Goal: Information Seeking & Learning: Learn about a topic

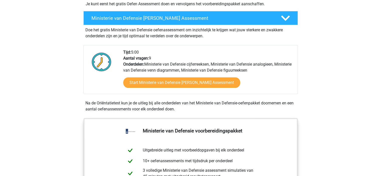
scroll to position [125, 0]
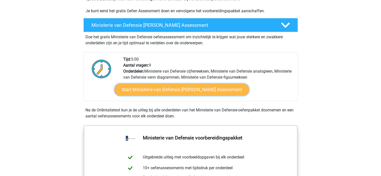
click at [173, 93] on link "Start Ministerie van Defensie Gratis Oefen Assessment" at bounding box center [181, 90] width 135 height 12
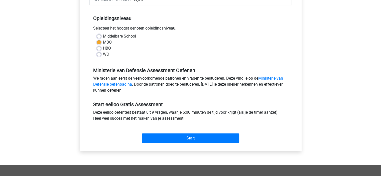
scroll to position [150, 0]
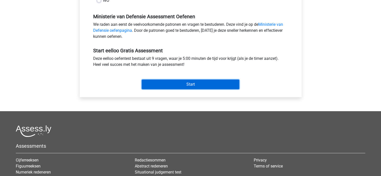
click at [182, 87] on input "Start" at bounding box center [191, 85] width 98 height 10
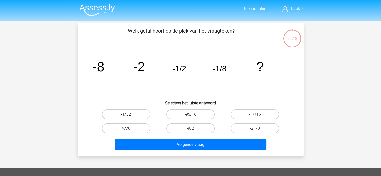
click at [131, 112] on label "-1/32" at bounding box center [126, 115] width 48 height 10
click at [129, 115] on input "-1/32" at bounding box center [127, 116] width 3 height 3
radio input "true"
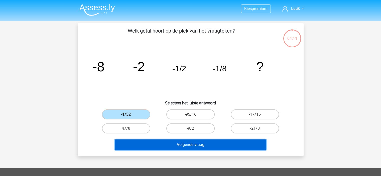
click at [181, 144] on button "Volgende vraag" at bounding box center [191, 145] width 152 height 11
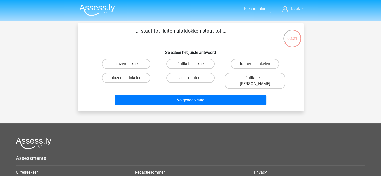
click at [257, 78] on input "fluitketel ... luiden" at bounding box center [256, 79] width 3 height 3
radio input "true"
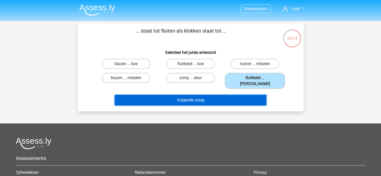
click at [212, 95] on button "Volgende vraag" at bounding box center [191, 100] width 152 height 11
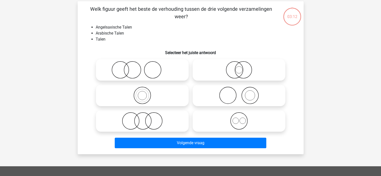
scroll to position [23, 0]
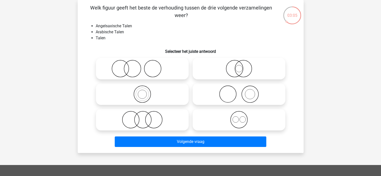
click at [142, 94] on icon at bounding box center [142, 94] width 89 height 18
click at [142, 92] on input "radio" at bounding box center [143, 89] width 3 height 3
radio input "true"
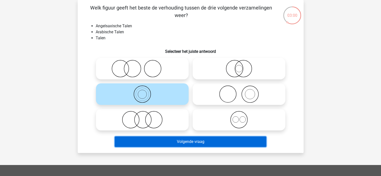
click at [156, 141] on button "Volgende vraag" at bounding box center [191, 142] width 152 height 11
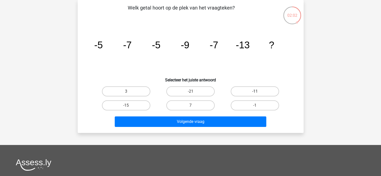
click at [238, 95] on label "-11" at bounding box center [255, 91] width 48 height 10
click at [255, 95] on input "-11" at bounding box center [256, 92] width 3 height 3
radio input "true"
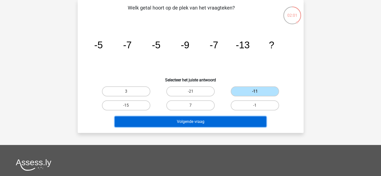
click at [225, 119] on button "Volgende vraag" at bounding box center [191, 122] width 152 height 11
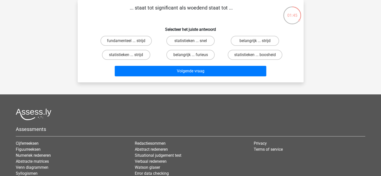
click at [191, 55] on input "belangrijk ... furieus" at bounding box center [191, 56] width 3 height 3
radio input "true"
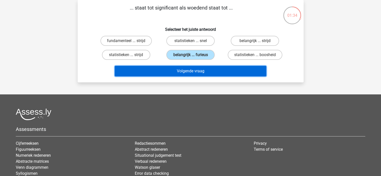
click at [193, 70] on button "Volgende vraag" at bounding box center [191, 71] width 152 height 11
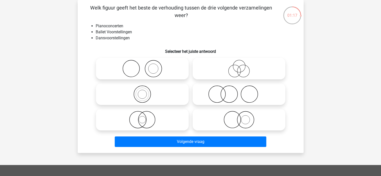
click at [243, 98] on icon at bounding box center [239, 94] width 89 height 18
click at [242, 92] on input "radio" at bounding box center [240, 89] width 3 height 3
radio input "true"
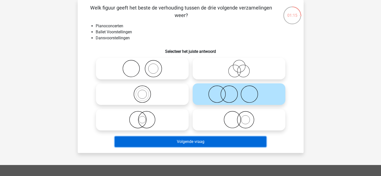
click at [201, 142] on button "Volgende vraag" at bounding box center [191, 142] width 152 height 11
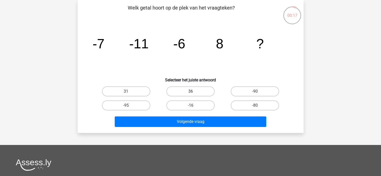
click at [187, 92] on label "36" at bounding box center [190, 91] width 48 height 10
click at [190, 92] on input "36" at bounding box center [191, 92] width 3 height 3
radio input "true"
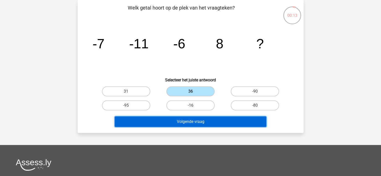
click at [185, 122] on button "Volgende vraag" at bounding box center [191, 122] width 152 height 11
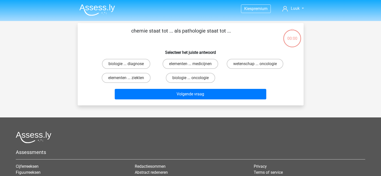
scroll to position [23, 0]
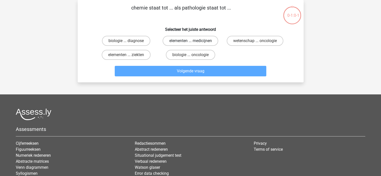
click at [186, 44] on label "elementen ... medicijnen" at bounding box center [191, 41] width 56 height 10
click at [190, 44] on input "elementen ... medicijnen" at bounding box center [191, 42] width 3 height 3
radio input "true"
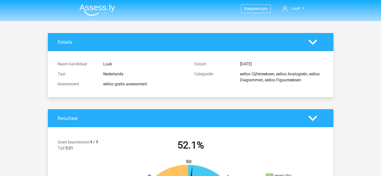
click at [103, 7] on img at bounding box center [97, 10] width 36 height 12
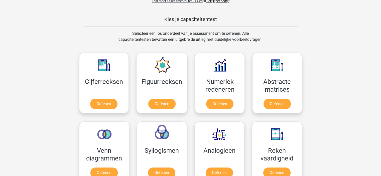
scroll to position [201, 0]
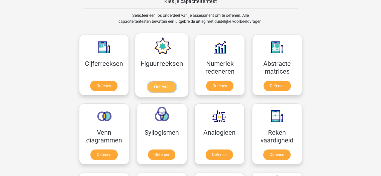
click at [158, 87] on link "Oefenen" at bounding box center [162, 86] width 29 height 11
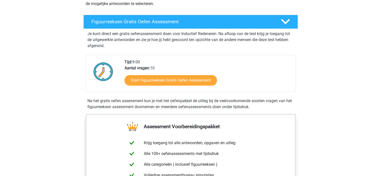
scroll to position [75, 0]
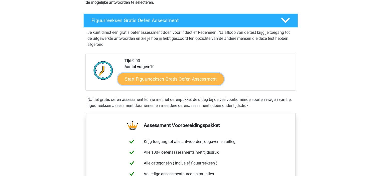
click at [155, 82] on link "Start Figuurreeksen Gratis Oefen Assessment" at bounding box center [171, 79] width 106 height 12
click at [187, 78] on link "Start Figuurreeksen Gratis Oefen Assessment" at bounding box center [171, 79] width 106 height 12
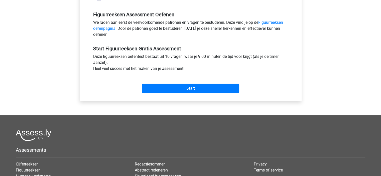
scroll to position [175, 0]
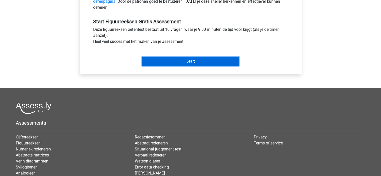
click at [161, 64] on input "Start" at bounding box center [191, 62] width 98 height 10
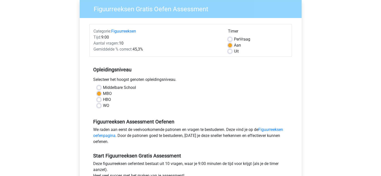
scroll to position [50, 0]
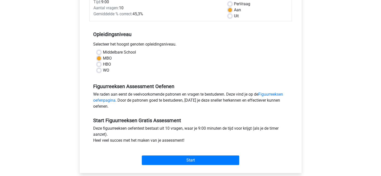
scroll to position [100, 0]
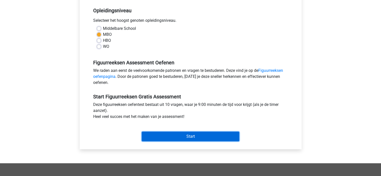
click at [187, 137] on input "Start" at bounding box center [191, 137] width 98 height 10
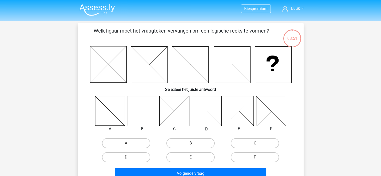
click at [147, 119] on icon at bounding box center [142, 111] width 30 height 30
click at [143, 117] on icon at bounding box center [142, 111] width 30 height 30
click at [192, 144] on input "B" at bounding box center [191, 144] width 3 height 3
radio input "true"
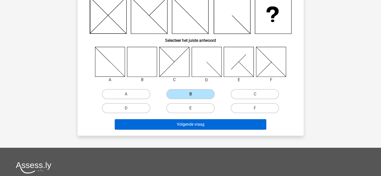
scroll to position [50, 0]
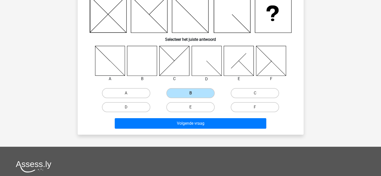
click at [138, 64] on icon at bounding box center [142, 61] width 30 height 30
click at [197, 91] on label "B" at bounding box center [190, 93] width 48 height 10
click at [194, 93] on input "B" at bounding box center [191, 94] width 3 height 3
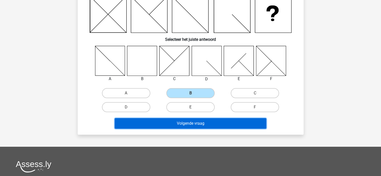
click at [204, 124] on button "Volgende vraag" at bounding box center [191, 123] width 152 height 11
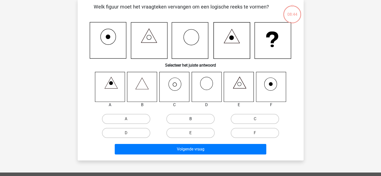
scroll to position [23, 0]
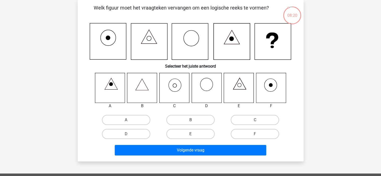
click at [177, 91] on icon at bounding box center [174, 88] width 30 height 30
click at [251, 122] on label "C" at bounding box center [255, 120] width 48 height 10
click at [255, 122] on input "C" at bounding box center [256, 121] width 3 height 3
radio input "true"
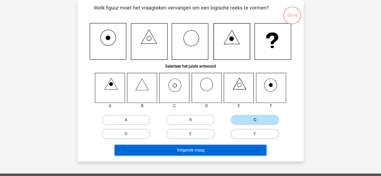
click at [211, 149] on button "Volgende vraag" at bounding box center [191, 150] width 152 height 11
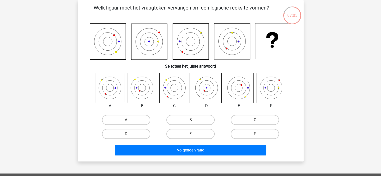
click at [108, 88] on icon at bounding box center [110, 88] width 30 height 30
click at [122, 119] on label "A" at bounding box center [126, 120] width 48 height 10
click at [126, 120] on input "A" at bounding box center [127, 121] width 3 height 3
radio input "true"
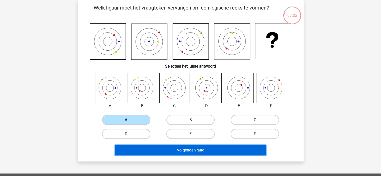
click at [158, 150] on button "Volgende vraag" at bounding box center [191, 150] width 152 height 11
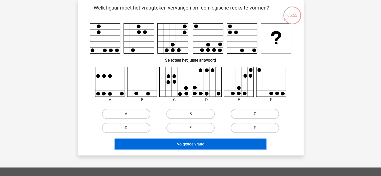
click at [188, 144] on button "Volgende vraag" at bounding box center [191, 144] width 152 height 11
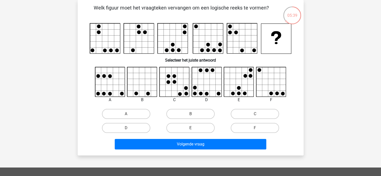
click at [242, 81] on icon at bounding box center [239, 82] width 30 height 30
click at [203, 121] on div "E" at bounding box center [190, 128] width 64 height 14
click at [203, 124] on label "E" at bounding box center [190, 128] width 48 height 10
click at [194, 128] on input "E" at bounding box center [191, 129] width 3 height 3
radio input "true"
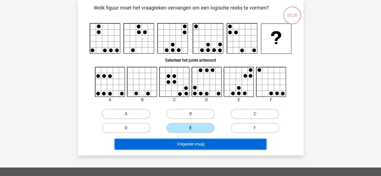
click at [204, 142] on button "Volgende vraag" at bounding box center [191, 144] width 152 height 11
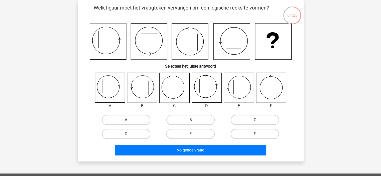
click at [129, 119] on label "A" at bounding box center [126, 120] width 48 height 10
click at [129, 120] on input "A" at bounding box center [127, 121] width 3 height 3
radio input "true"
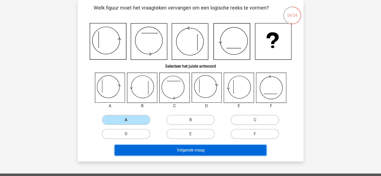
click at [161, 152] on button "Volgende vraag" at bounding box center [191, 150] width 152 height 11
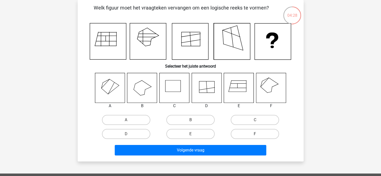
click at [252, 135] on label "F" at bounding box center [255, 134] width 48 height 10
click at [255, 135] on input "F" at bounding box center [256, 135] width 3 height 3
radio input "true"
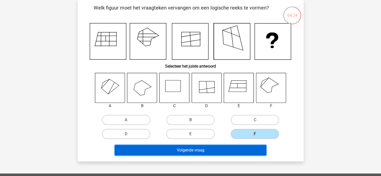
click at [248, 147] on button "Volgende vraag" at bounding box center [191, 150] width 152 height 11
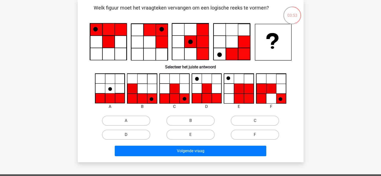
click at [143, 136] on label "D" at bounding box center [126, 135] width 48 height 10
click at [129, 136] on input "D" at bounding box center [127, 136] width 3 height 3
radio input "true"
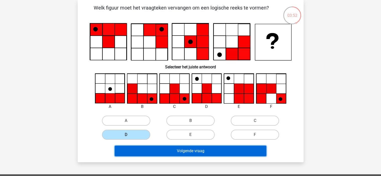
click at [173, 151] on button "Volgende vraag" at bounding box center [191, 151] width 152 height 11
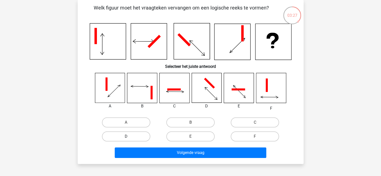
click at [137, 135] on label "D" at bounding box center [126, 137] width 48 height 10
click at [129, 137] on input "D" at bounding box center [127, 138] width 3 height 3
radio input "true"
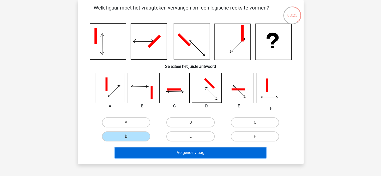
click at [178, 152] on button "Volgende vraag" at bounding box center [191, 153] width 152 height 11
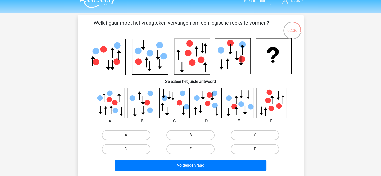
scroll to position [0, 0]
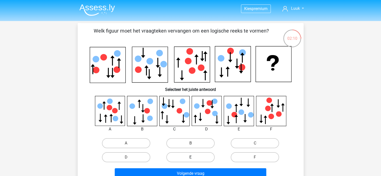
click at [196, 157] on label "E" at bounding box center [190, 157] width 48 height 10
click at [194, 157] on input "E" at bounding box center [191, 158] width 3 height 3
radio input "true"
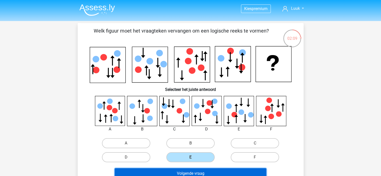
click at [194, 171] on button "Volgende vraag" at bounding box center [191, 173] width 152 height 11
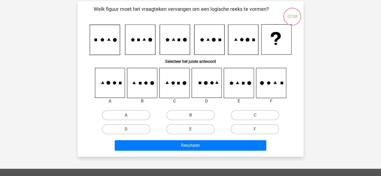
scroll to position [23, 0]
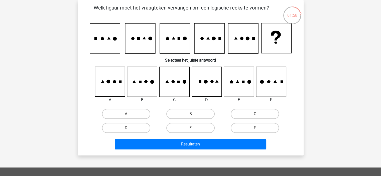
click at [126, 114] on input "A" at bounding box center [127, 115] width 3 height 3
radio input "true"
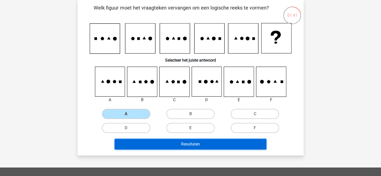
click at [185, 142] on button "Resultaten" at bounding box center [191, 144] width 152 height 11
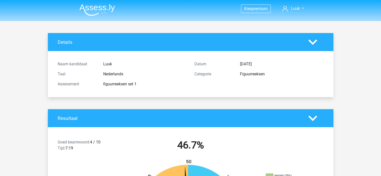
click at [95, 6] on img at bounding box center [97, 10] width 36 height 12
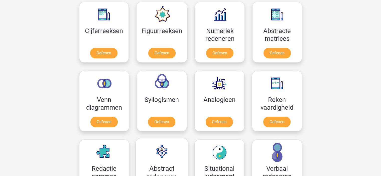
scroll to position [226, 0]
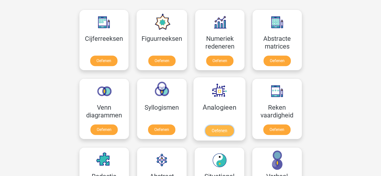
click at [218, 130] on link "Oefenen" at bounding box center [219, 130] width 29 height 11
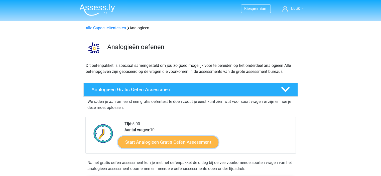
click at [175, 138] on link "Start Analogieen Gratis Oefen Assessment" at bounding box center [168, 142] width 101 height 12
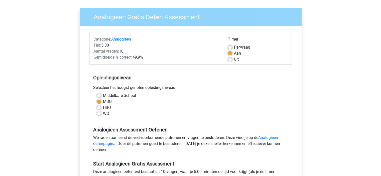
scroll to position [125, 0]
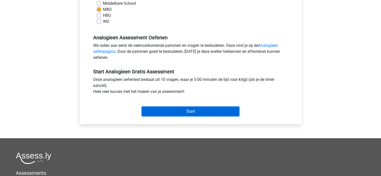
click at [175, 110] on input "Start" at bounding box center [191, 112] width 98 height 10
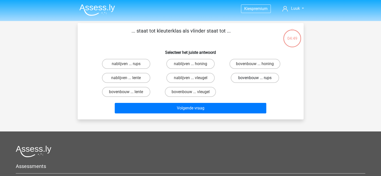
click at [254, 79] on label "bovenbouw ... rups" at bounding box center [255, 78] width 48 height 10
click at [255, 79] on input "bovenbouw ... rups" at bounding box center [256, 79] width 3 height 3
radio input "true"
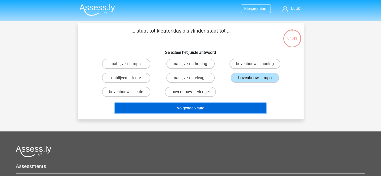
click at [208, 110] on button "Volgende vraag" at bounding box center [191, 108] width 152 height 11
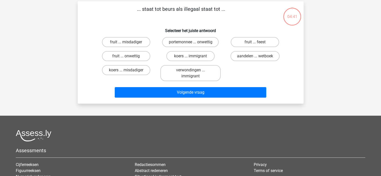
scroll to position [23, 0]
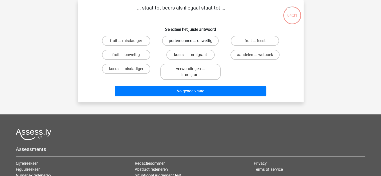
click at [186, 42] on label "portemonnee ... onwettig" at bounding box center [190, 41] width 57 height 10
click at [190, 42] on input "portemonnee ... onwettig" at bounding box center [191, 42] width 3 height 3
radio input "true"
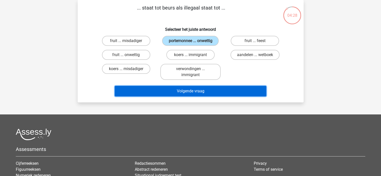
click at [190, 92] on button "Volgende vraag" at bounding box center [191, 91] width 152 height 11
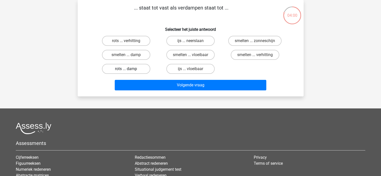
click at [139, 69] on label "rots ... damp" at bounding box center [126, 69] width 48 height 10
click at [129, 69] on input "rots ... damp" at bounding box center [127, 70] width 3 height 3
radio input "true"
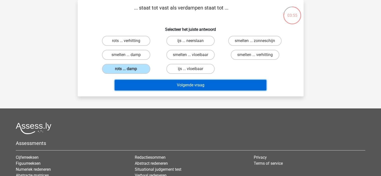
click at [166, 87] on button "Volgende vraag" at bounding box center [191, 85] width 152 height 11
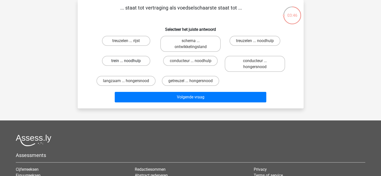
click at [130, 62] on label "trein ... noodhulp" at bounding box center [126, 61] width 48 height 10
click at [129, 62] on input "trein ... noodhulp" at bounding box center [127, 62] width 3 height 3
radio input "true"
click at [184, 83] on label "getreuzel ... hongersnood" at bounding box center [190, 81] width 57 height 10
click at [190, 83] on input "getreuzel ... hongersnood" at bounding box center [191, 82] width 3 height 3
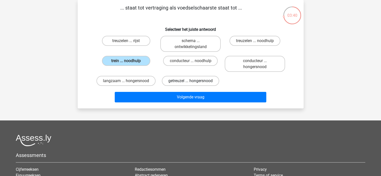
radio input "true"
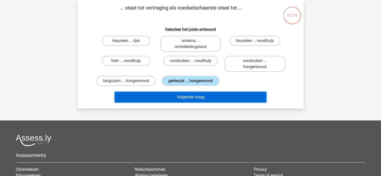
click at [182, 97] on button "Volgende vraag" at bounding box center [191, 97] width 152 height 11
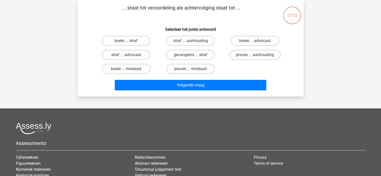
click at [193, 70] on input "proces ... misdaad" at bounding box center [191, 70] width 3 height 3
radio input "true"
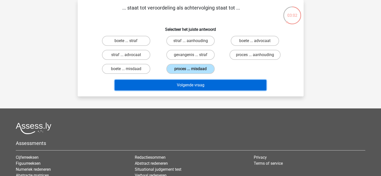
click at [191, 85] on button "Volgende vraag" at bounding box center [191, 85] width 152 height 11
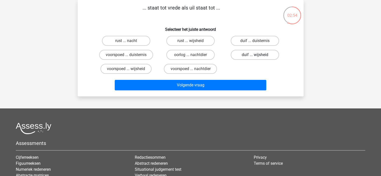
click at [272, 54] on label "duif ... wijsheid" at bounding box center [255, 55] width 48 height 10
click at [258, 55] on input "duif ... wijsheid" at bounding box center [256, 56] width 3 height 3
radio input "true"
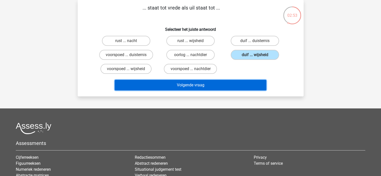
drag, startPoint x: 235, startPoint y: 83, endPoint x: 233, endPoint y: 84, distance: 2.6
click at [235, 84] on button "Volgende vraag" at bounding box center [191, 85] width 152 height 11
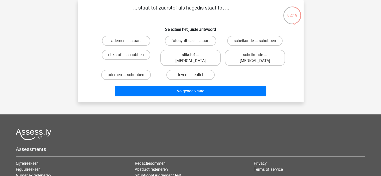
drag, startPoint x: 204, startPoint y: 57, endPoint x: 205, endPoint y: 60, distance: 3.5
click at [205, 59] on label "stikstof ... krokodil" at bounding box center [190, 58] width 60 height 16
click at [194, 58] on input "stikstof ... krokodil" at bounding box center [191, 56] width 3 height 3
radio input "true"
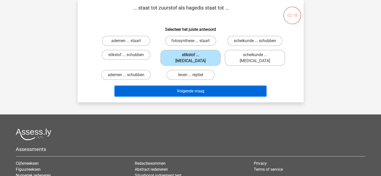
click at [203, 86] on button "Volgende vraag" at bounding box center [191, 91] width 152 height 11
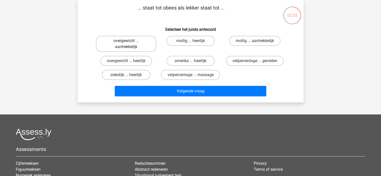
click at [138, 49] on label "overgewicht ... aantrekkelijk" at bounding box center [126, 44] width 60 height 16
click at [129, 44] on input "overgewicht ... aantrekkelijk" at bounding box center [127, 42] width 3 height 3
radio input "true"
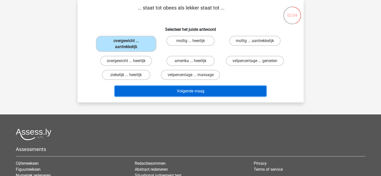
click at [173, 88] on button "Volgende vraag" at bounding box center [191, 91] width 152 height 11
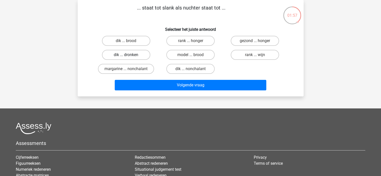
click at [133, 54] on label "dik ... dronken" at bounding box center [126, 55] width 48 height 10
click at [129, 55] on input "dik ... dronken" at bounding box center [127, 56] width 3 height 3
radio input "true"
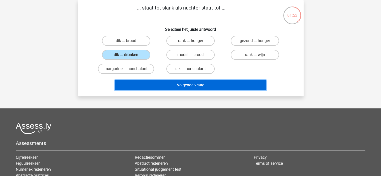
click at [162, 83] on button "Volgende vraag" at bounding box center [191, 85] width 152 height 11
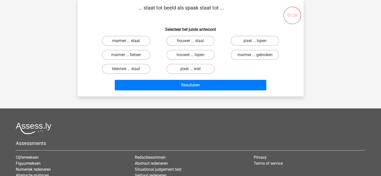
click at [138, 42] on label "marmer ... staal" at bounding box center [126, 41] width 48 height 10
click at [129, 42] on input "marmer ... staal" at bounding box center [127, 42] width 3 height 3
radio input "true"
click at [131, 55] on label "marmer ... fietser" at bounding box center [126, 55] width 48 height 10
click at [129, 55] on input "marmer ... fietser" at bounding box center [127, 56] width 3 height 3
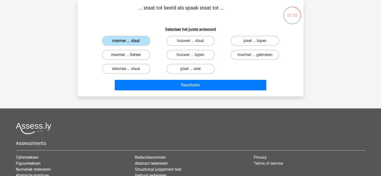
radio input "true"
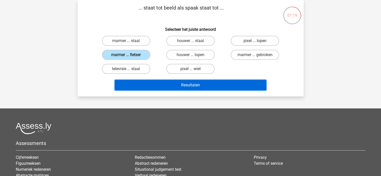
click at [150, 84] on button "Resultaten" at bounding box center [191, 85] width 152 height 11
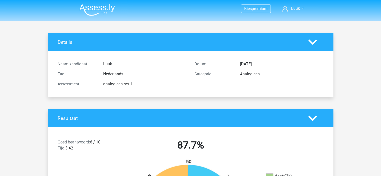
click at [98, 9] on img at bounding box center [97, 10] width 36 height 12
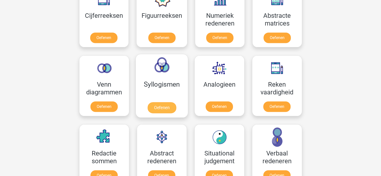
scroll to position [251, 0]
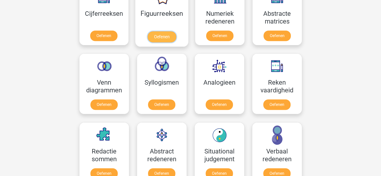
click at [162, 37] on link "Oefenen" at bounding box center [162, 36] width 29 height 11
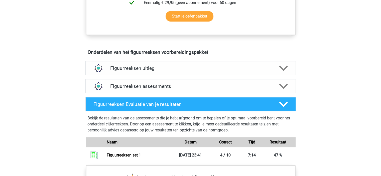
scroll to position [226, 0]
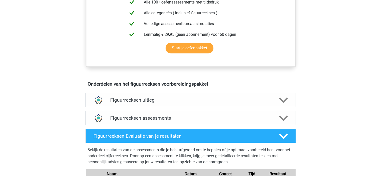
click at [183, 136] on h4 "Figuurreeksen Evaluatie van je resultaten" at bounding box center [182, 136] width 178 height 6
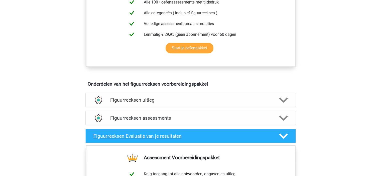
click at [209, 135] on h4 "Figuurreeksen Evaluatie van je resultaten" at bounding box center [182, 136] width 178 height 6
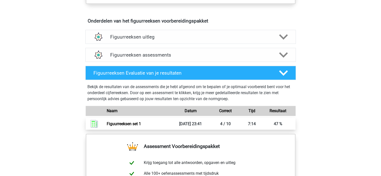
scroll to position [301, 0]
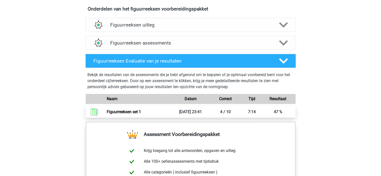
click at [141, 114] on link "Figuurreeksen set 1" at bounding box center [124, 112] width 34 height 5
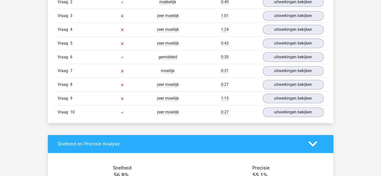
scroll to position [426, 0]
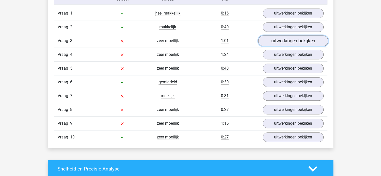
click at [275, 44] on link "uitwerkingen bekijken" at bounding box center [293, 40] width 70 height 11
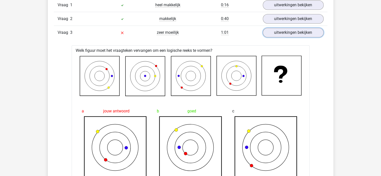
scroll to position [401, 0]
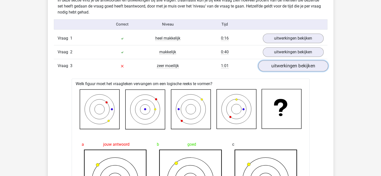
click at [284, 70] on link "uitwerkingen bekijken" at bounding box center [293, 65] width 70 height 11
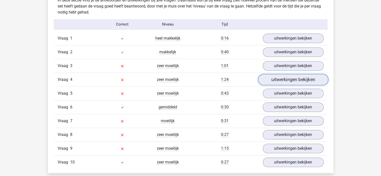
click at [278, 81] on link "uitwerkingen bekijken" at bounding box center [293, 79] width 70 height 11
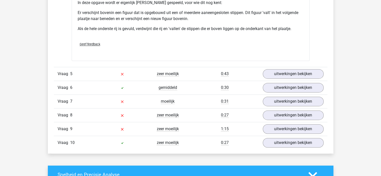
scroll to position [727, 0]
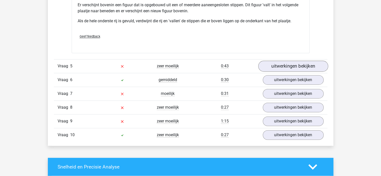
click at [278, 71] on div "Vraag 5 zeer moeilijk 0:43 uitwerkingen bekijken" at bounding box center [191, 66] width 274 height 14
click at [279, 69] on link "uitwerkingen bekijken" at bounding box center [293, 66] width 70 height 11
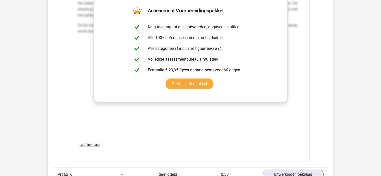
scroll to position [1153, 0]
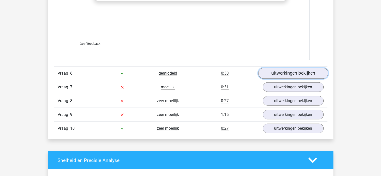
click at [285, 72] on link "uitwerkingen bekijken" at bounding box center [293, 73] width 70 height 11
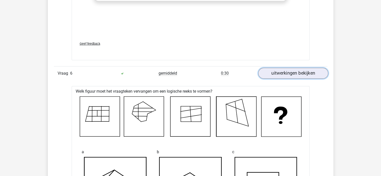
click at [284, 72] on link "uitwerkingen bekijken" at bounding box center [293, 73] width 70 height 11
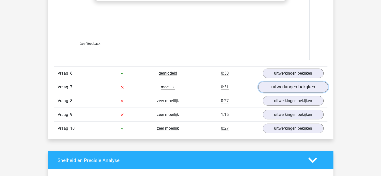
click at [283, 83] on link "uitwerkingen bekijken" at bounding box center [293, 87] width 70 height 11
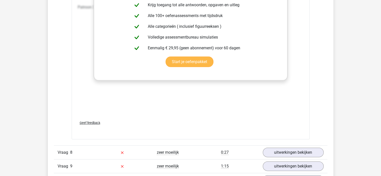
scroll to position [1579, 0]
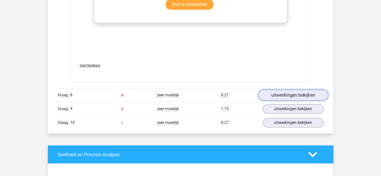
click at [287, 90] on link "uitwerkingen bekijken" at bounding box center [293, 95] width 70 height 11
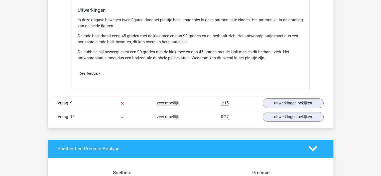
scroll to position [1905, 0]
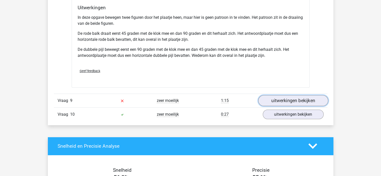
click at [294, 100] on link "uitwerkingen bekijken" at bounding box center [293, 100] width 70 height 11
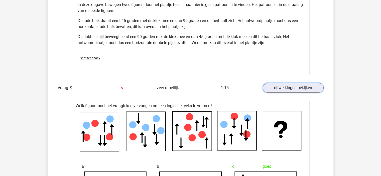
scroll to position [1930, 0]
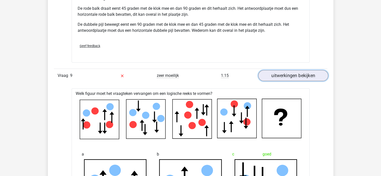
click at [279, 75] on link "uitwerkingen bekijken" at bounding box center [293, 75] width 70 height 11
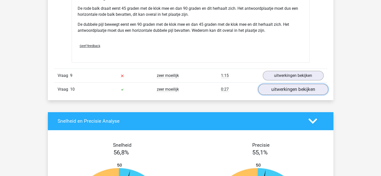
click at [282, 92] on link "uitwerkingen bekijken" at bounding box center [293, 89] width 70 height 11
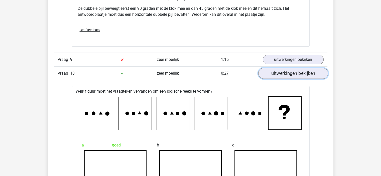
scroll to position [1955, 0]
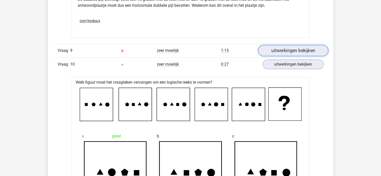
click at [288, 50] on link "uitwerkingen bekijken" at bounding box center [293, 50] width 70 height 11
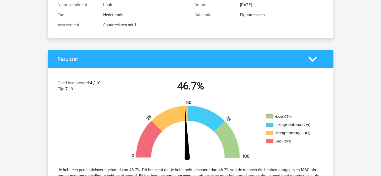
scroll to position [0, 0]
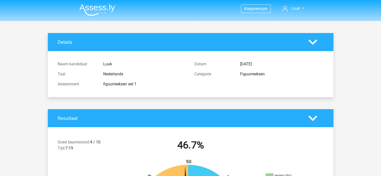
click at [107, 9] on img at bounding box center [97, 10] width 36 height 12
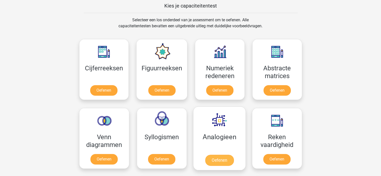
scroll to position [226, 0]
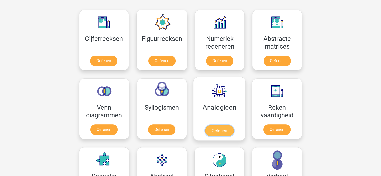
click at [222, 129] on link "Oefenen" at bounding box center [219, 130] width 29 height 11
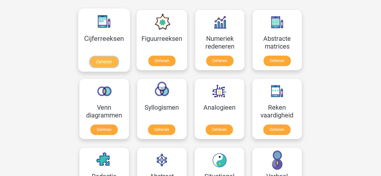
click at [107, 61] on link "Oefenen" at bounding box center [104, 61] width 29 height 11
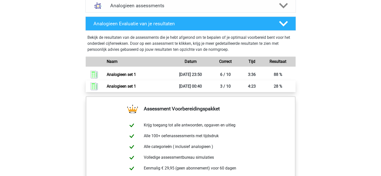
scroll to position [326, 0]
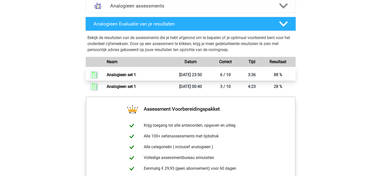
click at [127, 74] on link "Analogieen set 1" at bounding box center [121, 74] width 29 height 5
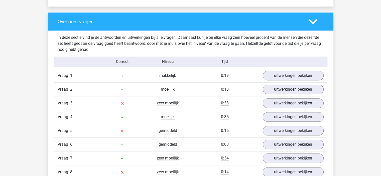
scroll to position [376, 0]
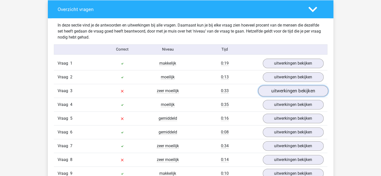
click at [289, 91] on link "uitwerkingen bekijken" at bounding box center [293, 90] width 70 height 11
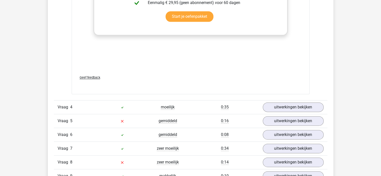
scroll to position [677, 0]
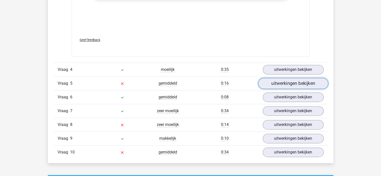
click at [286, 84] on link "uitwerkingen bekijken" at bounding box center [293, 83] width 70 height 11
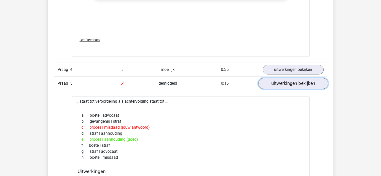
click at [279, 86] on link "uitwerkingen bekijken" at bounding box center [293, 83] width 70 height 11
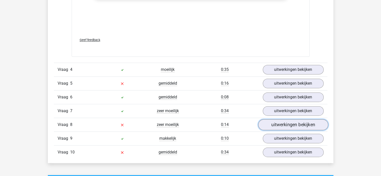
click at [285, 125] on link "uitwerkingen bekijken" at bounding box center [293, 124] width 70 height 11
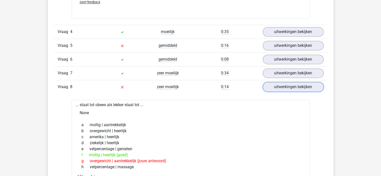
scroll to position [727, 0]
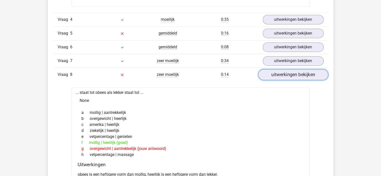
click at [278, 72] on link "uitwerkingen bekijken" at bounding box center [293, 74] width 70 height 11
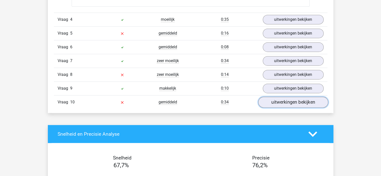
click at [287, 103] on link "uitwerkingen bekijken" at bounding box center [293, 102] width 70 height 11
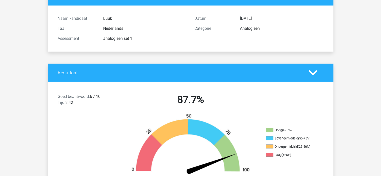
scroll to position [0, 0]
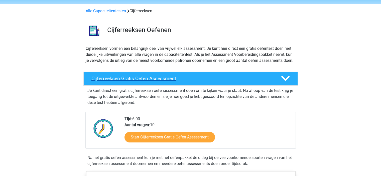
scroll to position [25, 0]
